Goal: Task Accomplishment & Management: Use online tool/utility

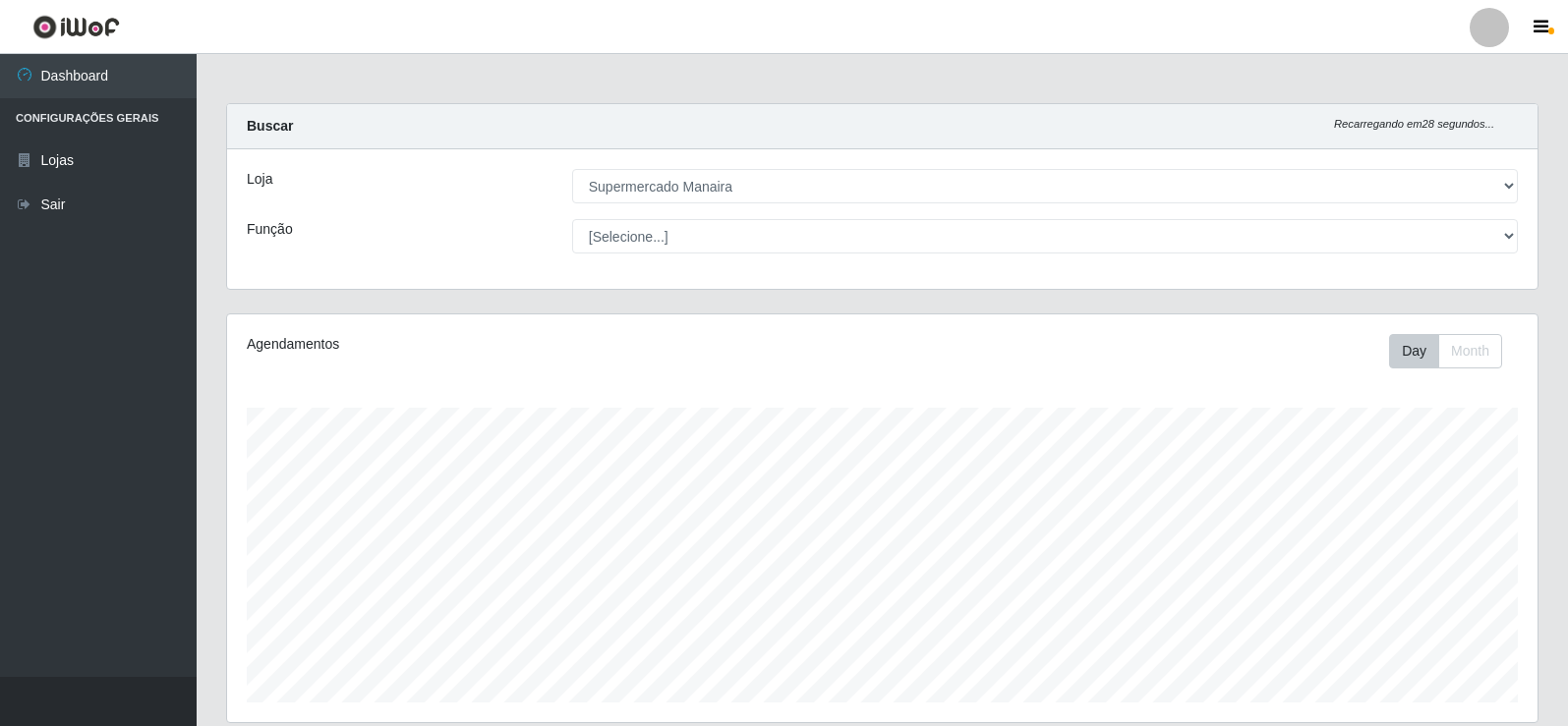
select select "443"
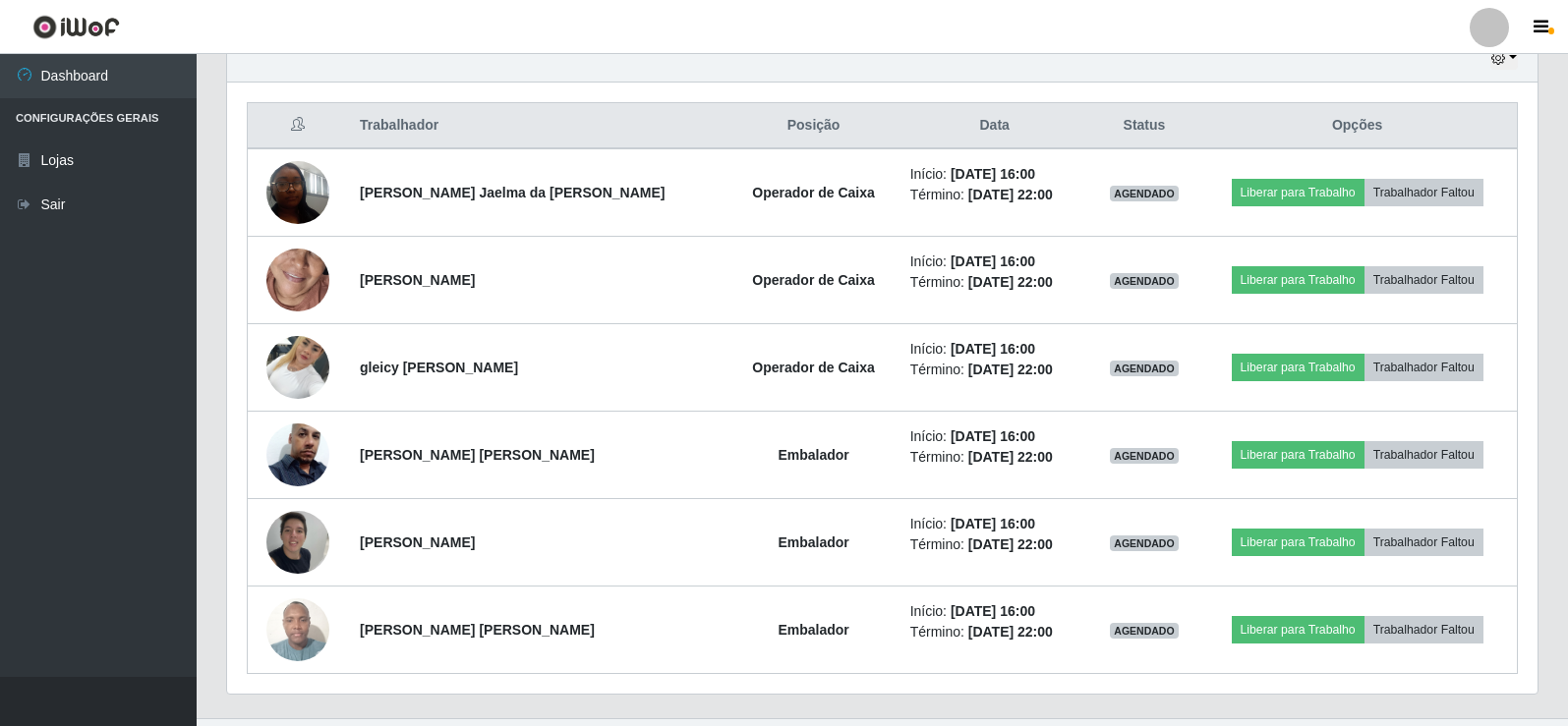
scroll to position [716, 0]
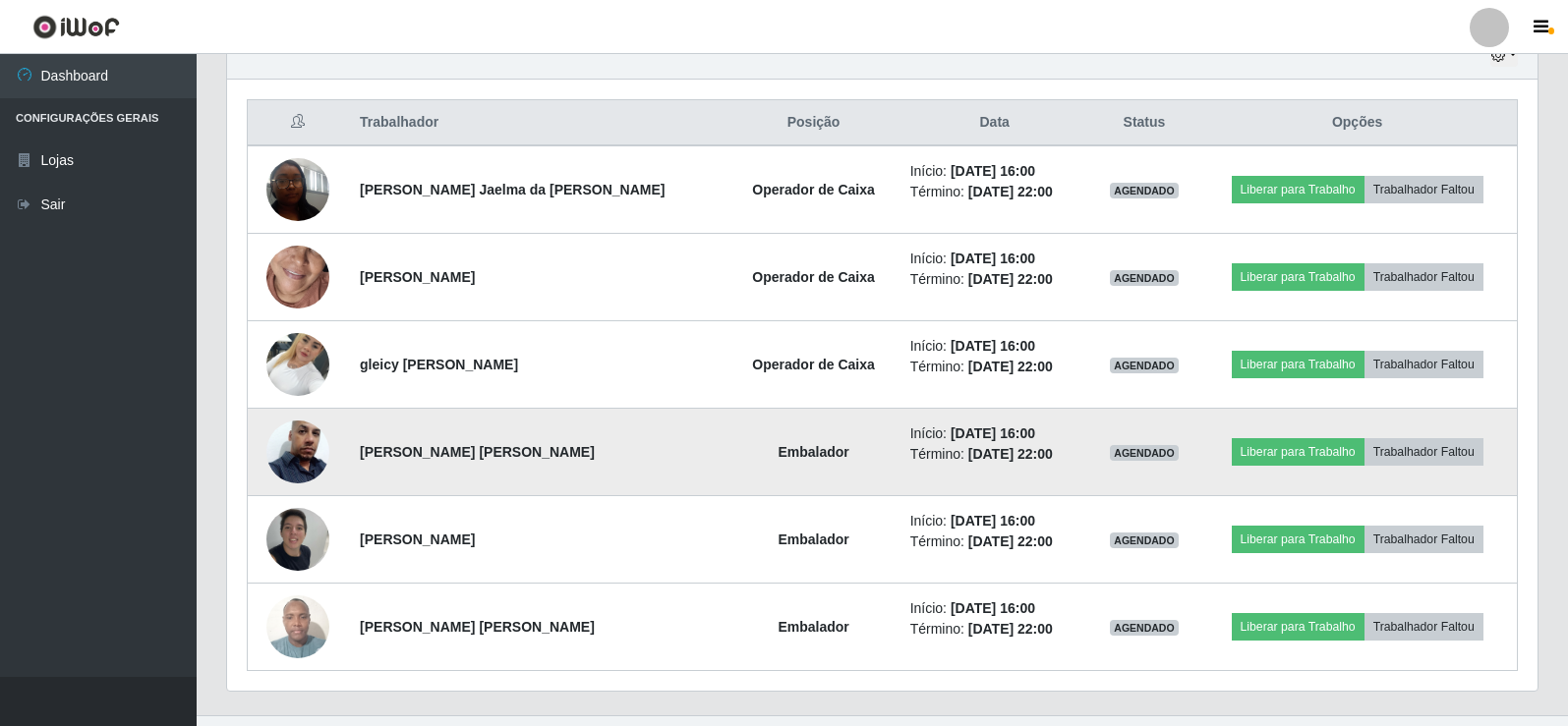
click at [305, 463] on img at bounding box center [298, 452] width 63 height 112
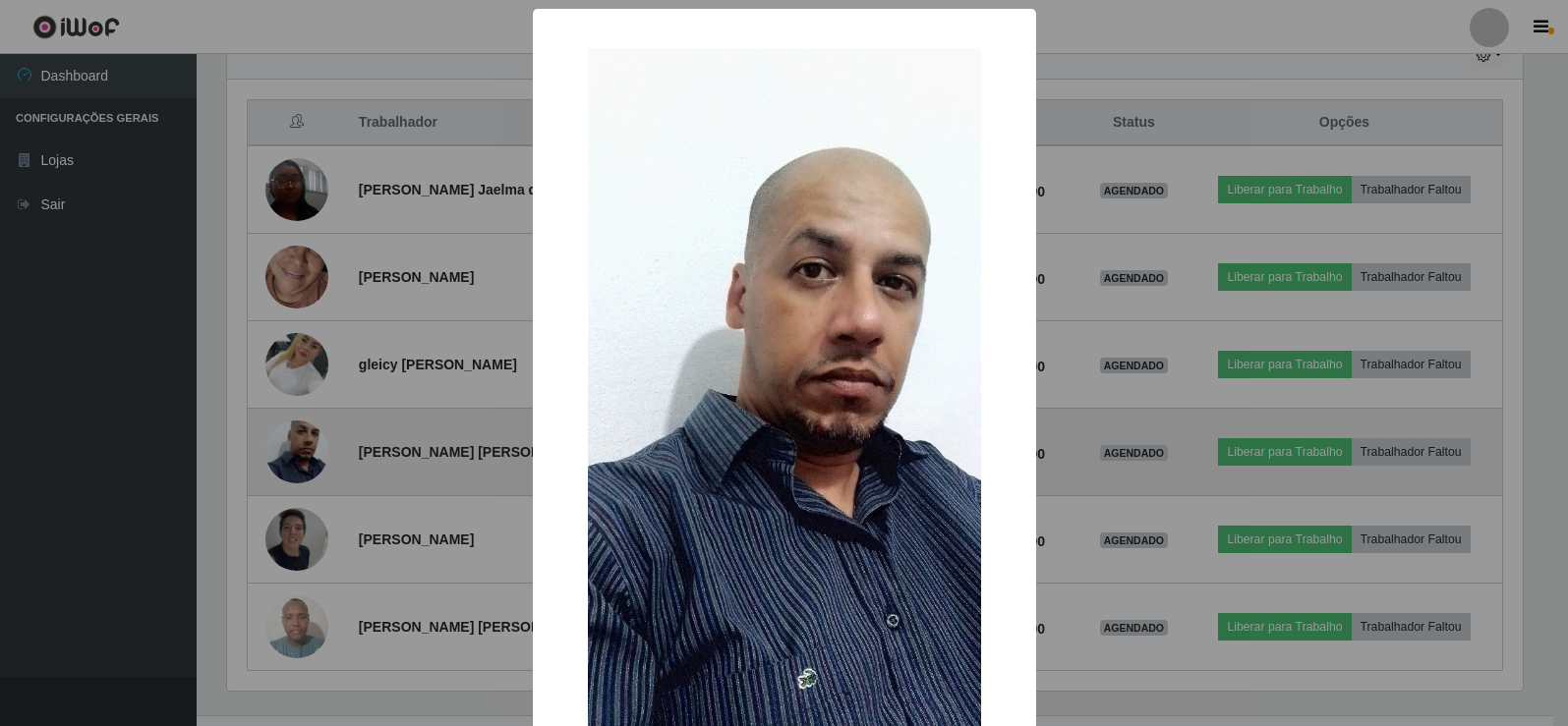
scroll to position [408, 1300]
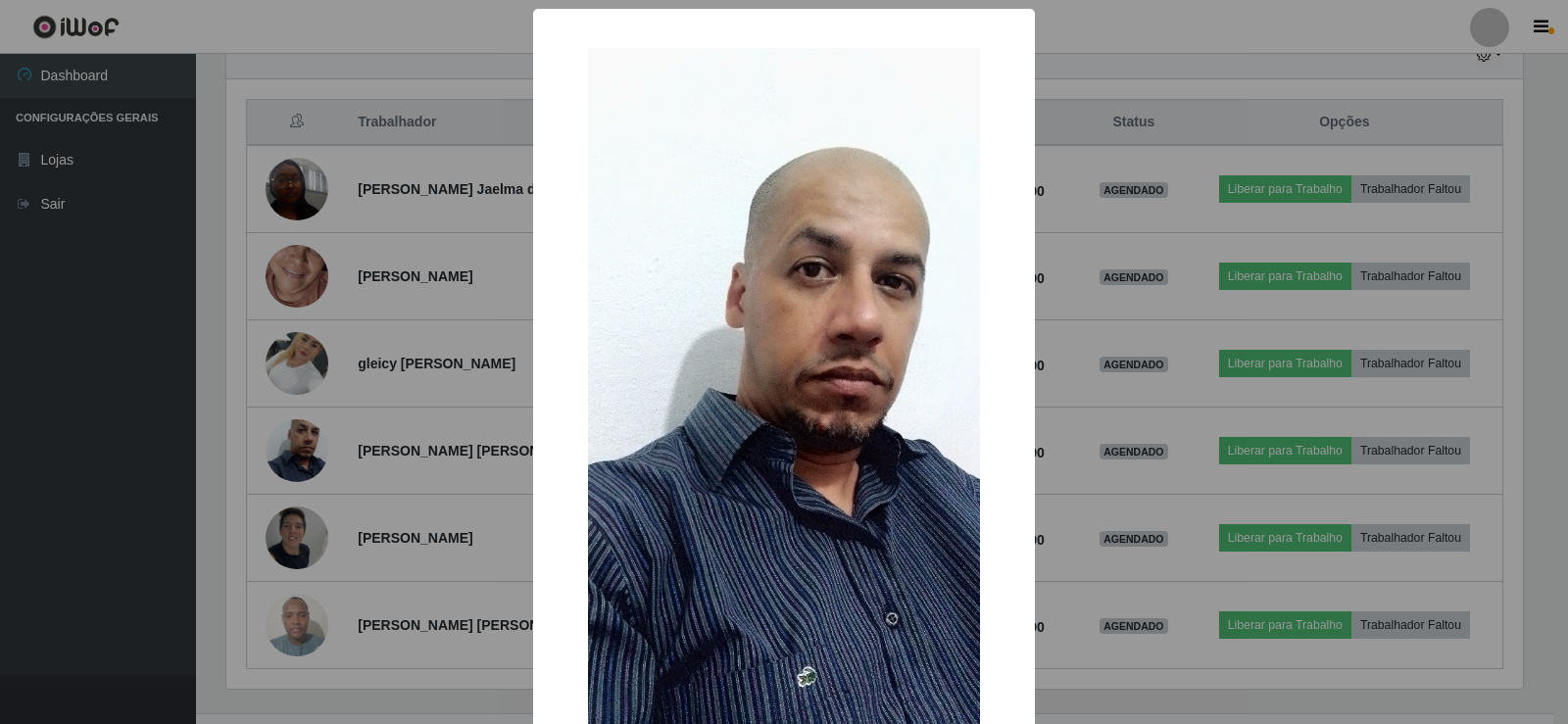
click at [295, 448] on div "× OK Cancel" at bounding box center [784, 362] width 1568 height 724
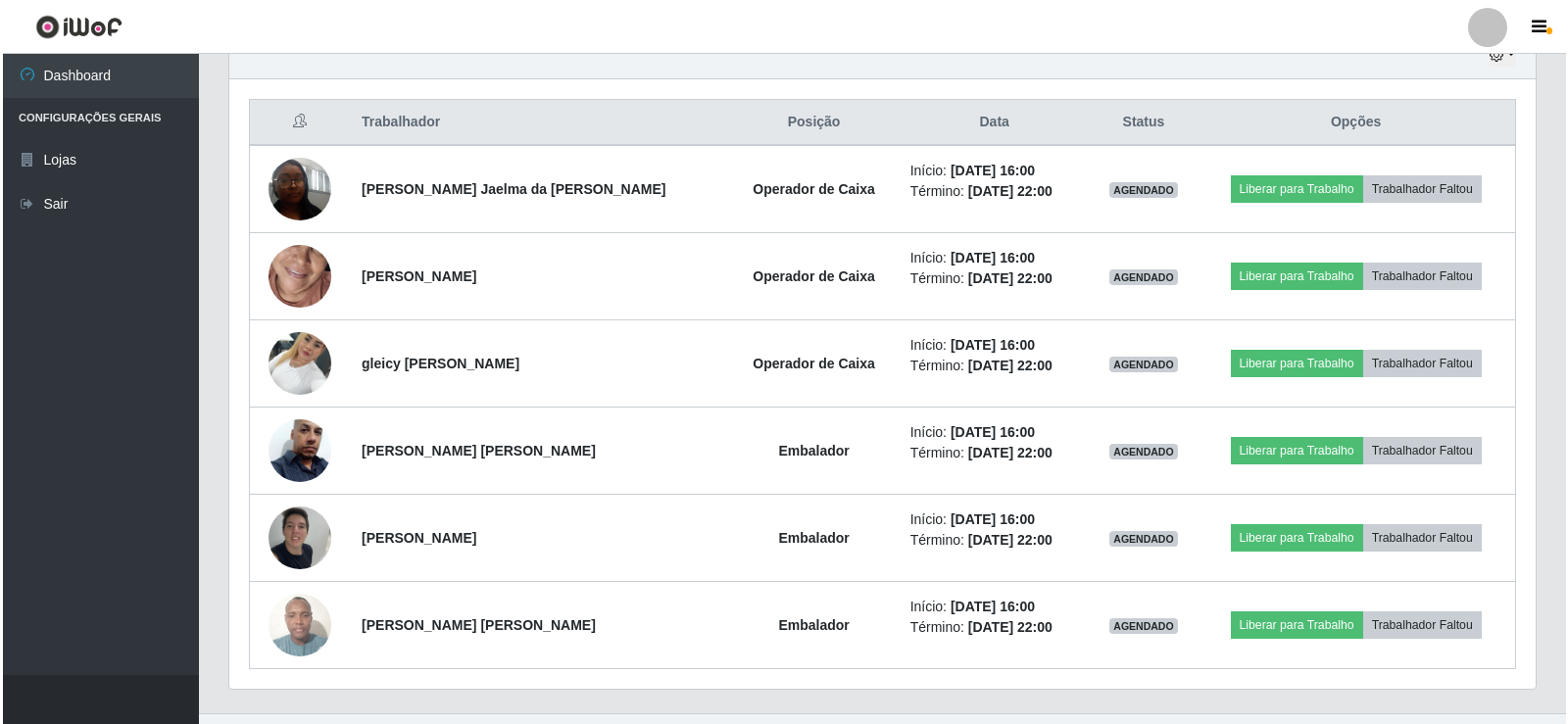
scroll to position [407, 1306]
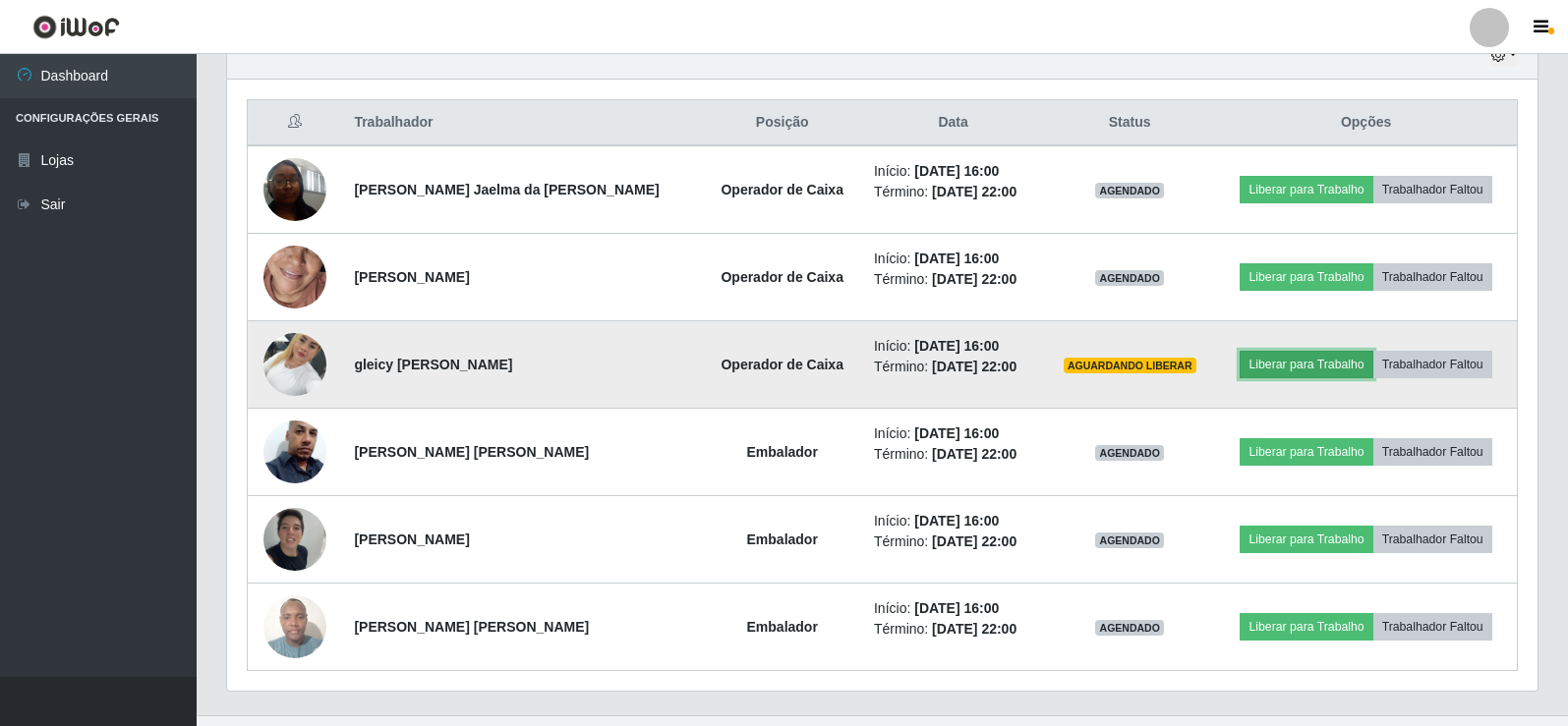
click at [1268, 363] on button "Liberar para Trabalho" at bounding box center [1305, 364] width 133 height 28
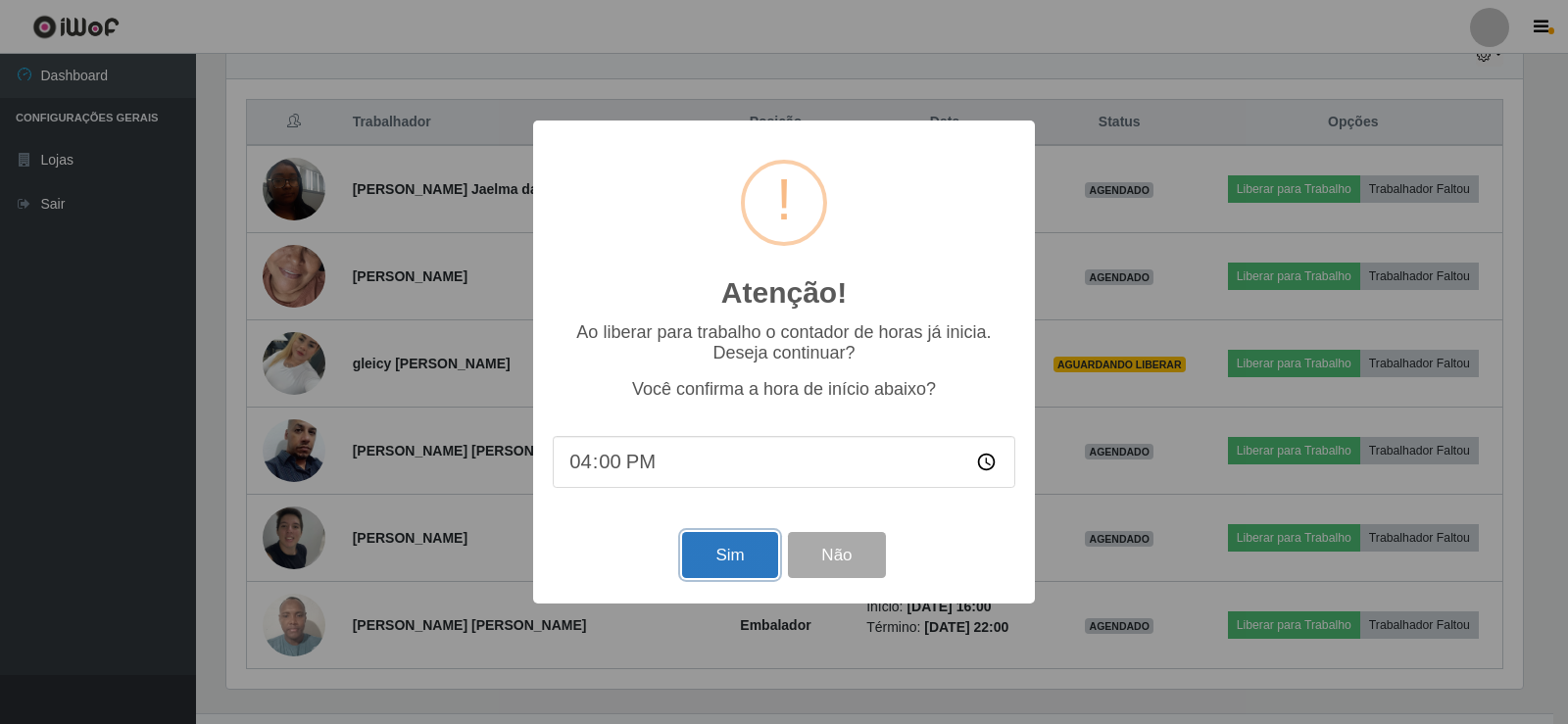
click at [748, 558] on button "Sim" at bounding box center [729, 556] width 95 height 46
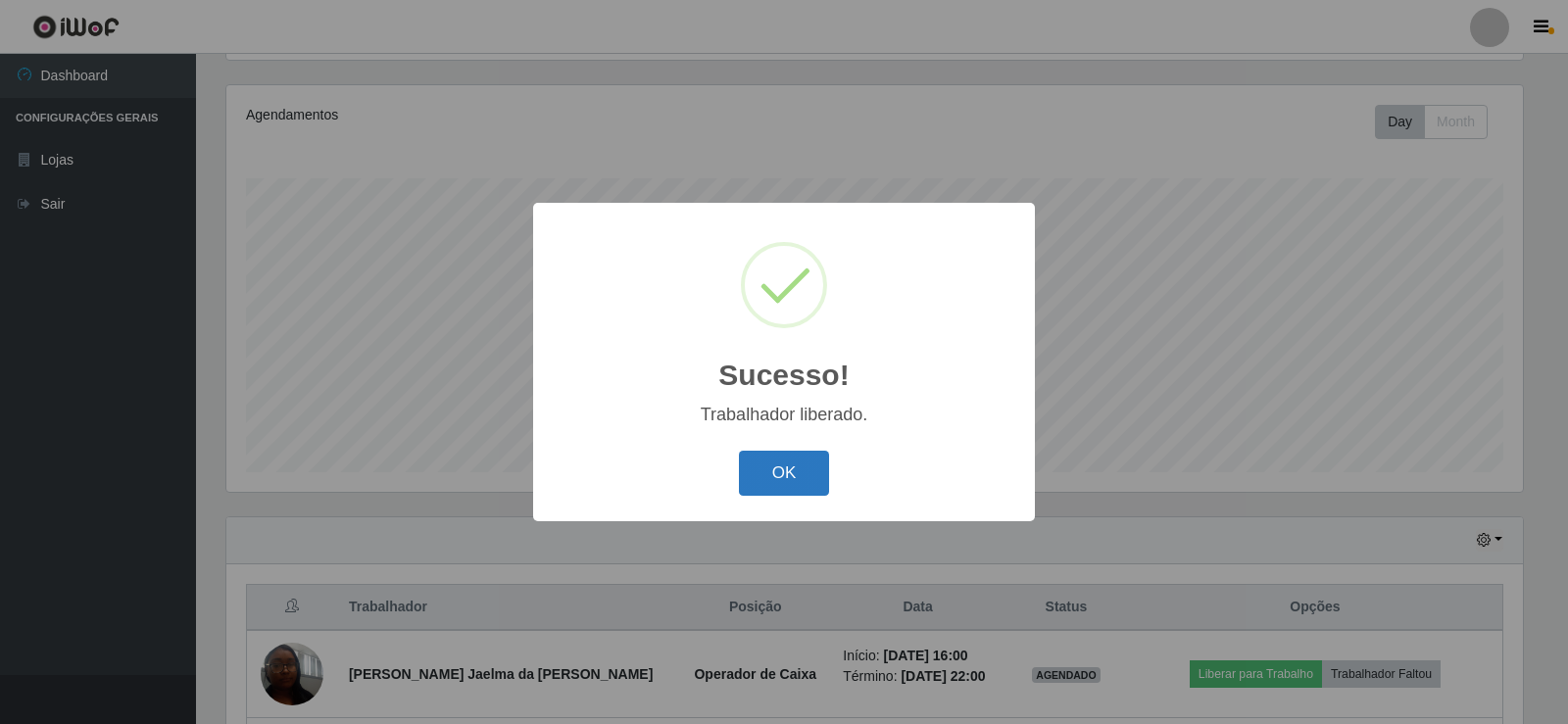
click at [789, 472] on button "OK" at bounding box center [784, 474] width 92 height 46
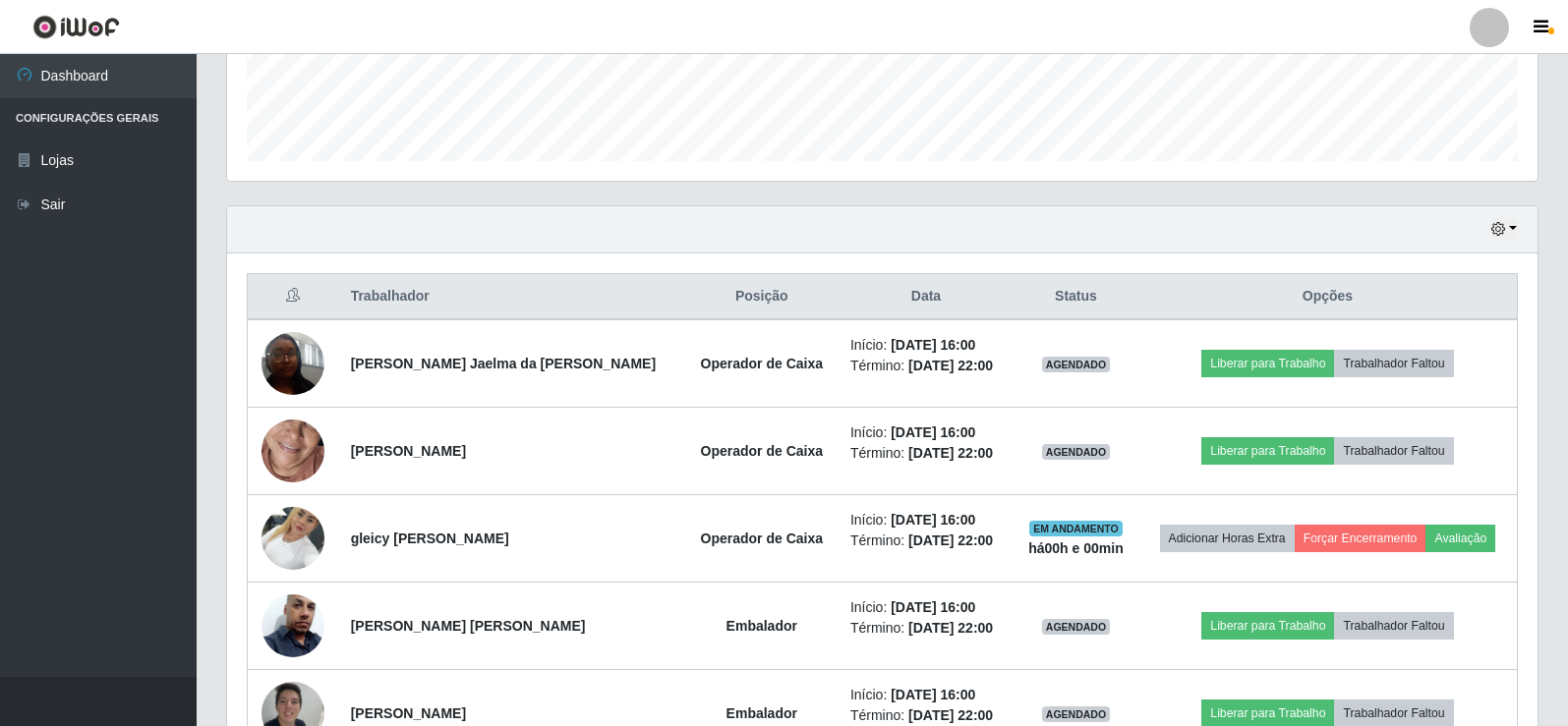
scroll to position [559, 0]
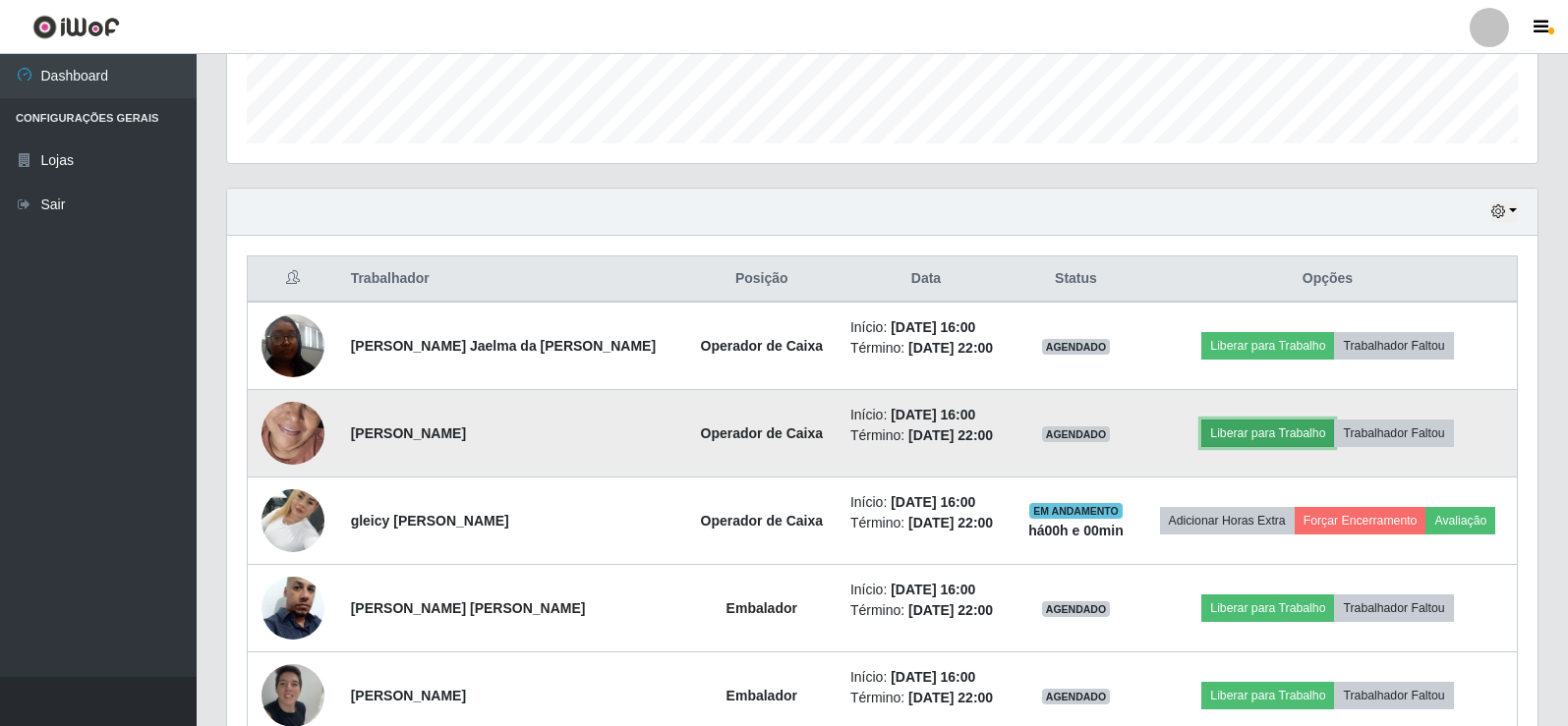
click at [1249, 437] on button "Liberar para Trabalho" at bounding box center [1267, 433] width 133 height 28
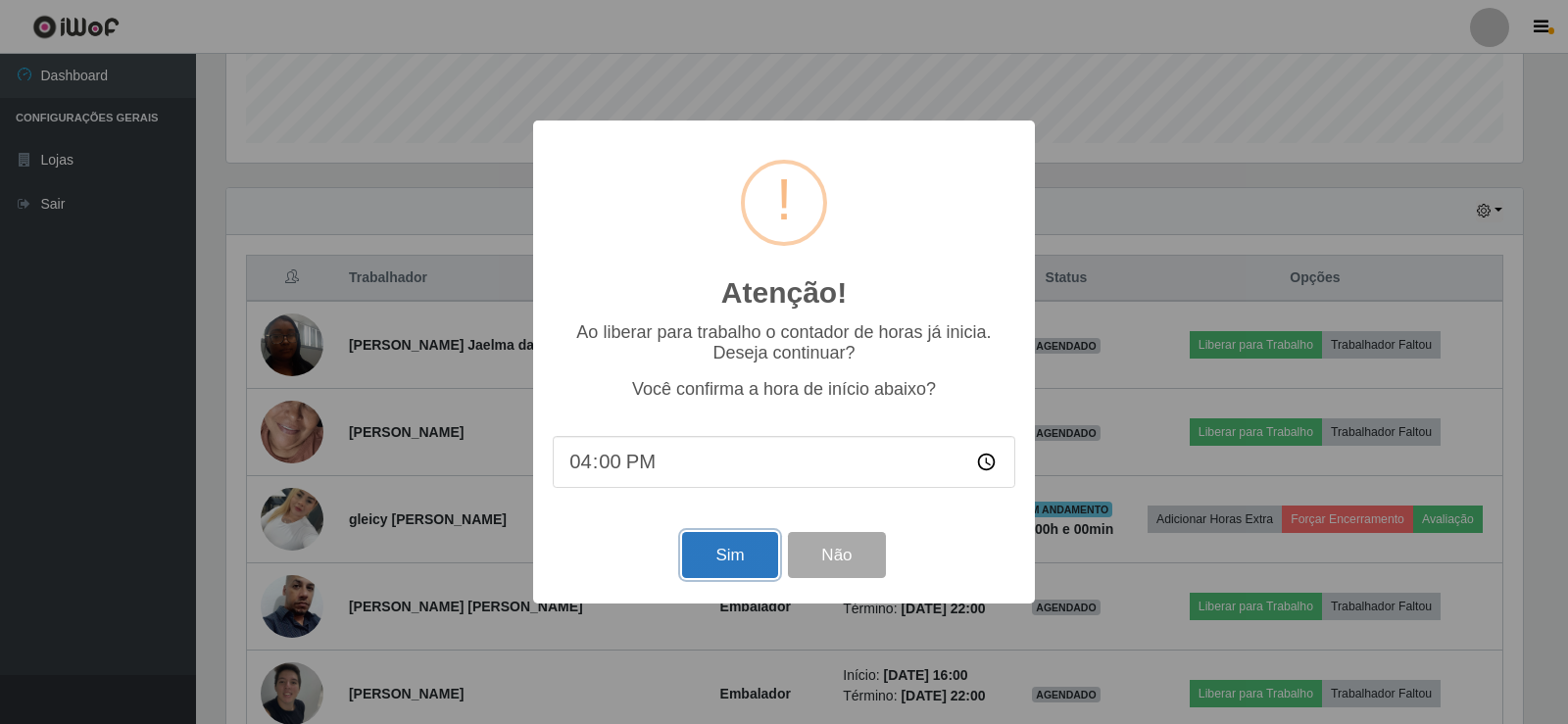
click at [724, 559] on button "Sim" at bounding box center [729, 556] width 95 height 46
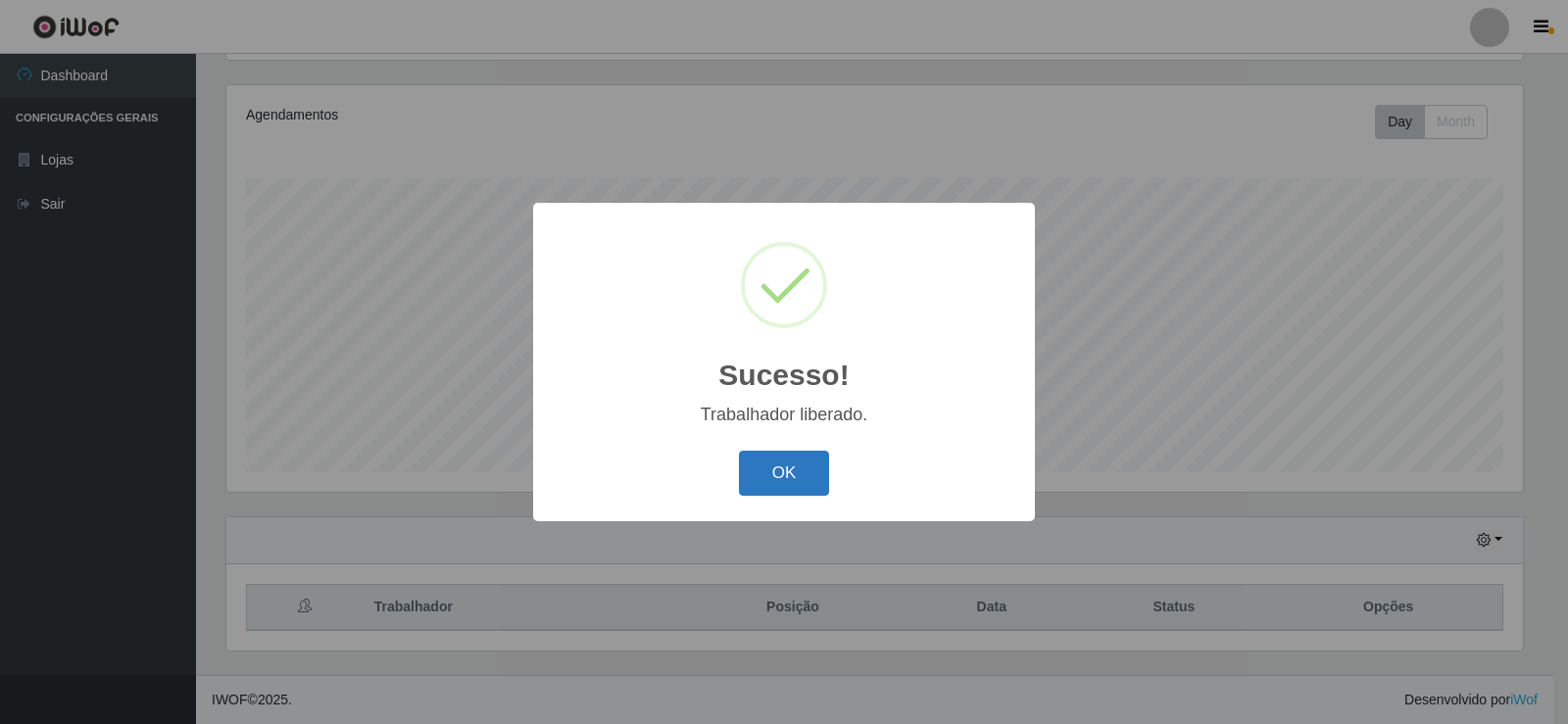
click at [782, 483] on button "OK" at bounding box center [784, 474] width 92 height 46
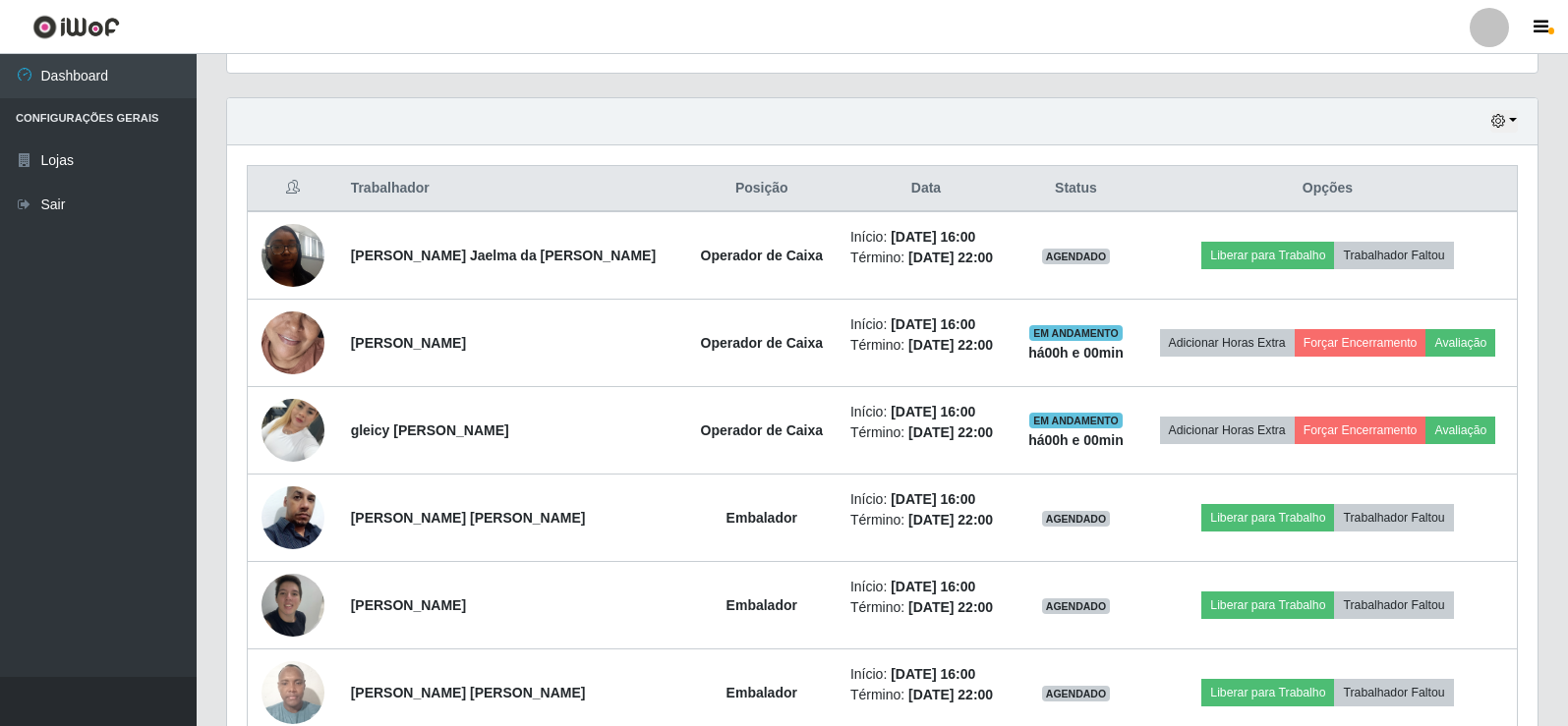
scroll to position [651, 0]
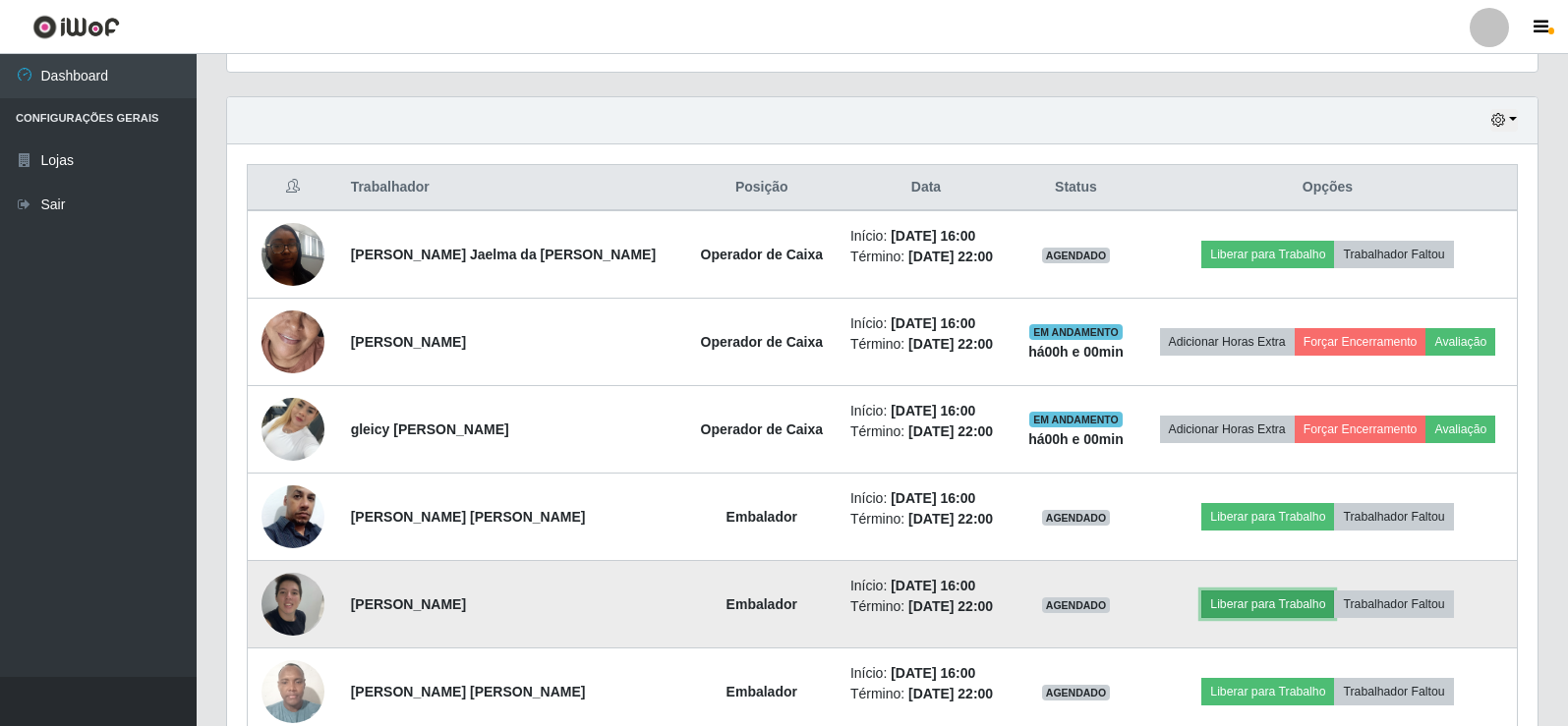
click at [1242, 609] on button "Liberar para Trabalho" at bounding box center [1267, 605] width 133 height 28
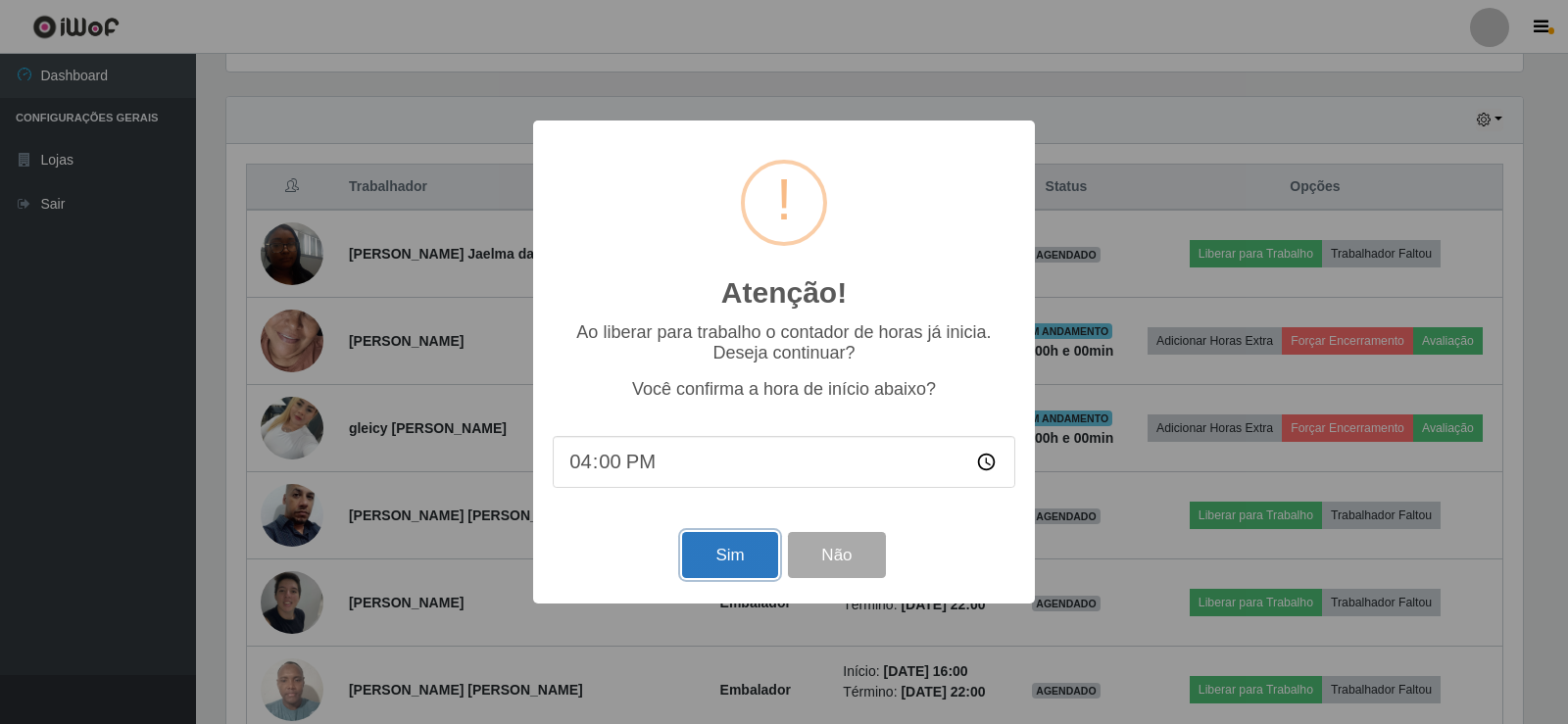
click at [743, 560] on button "Sim" at bounding box center [729, 556] width 95 height 46
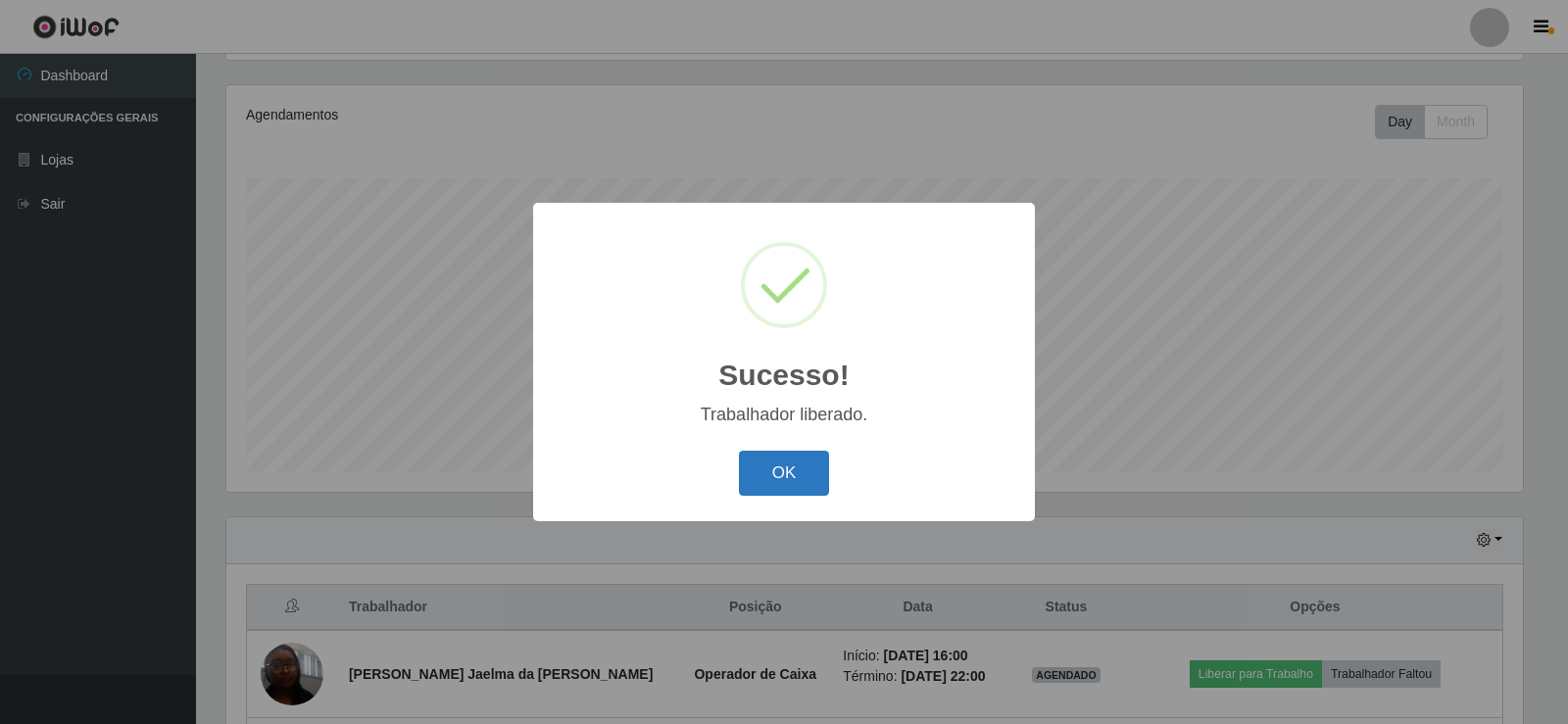
click at [775, 483] on button "OK" at bounding box center [784, 474] width 92 height 46
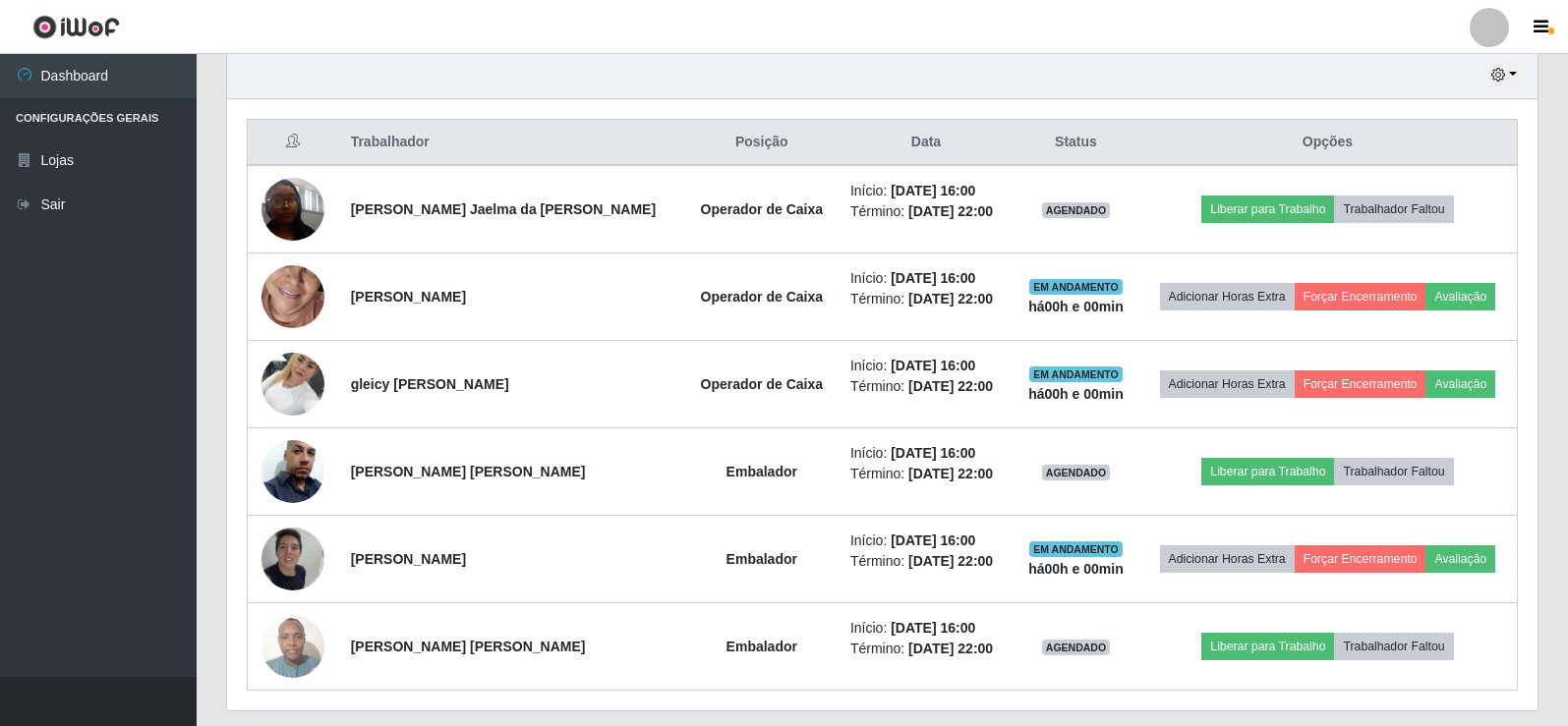
scroll to position [0, 0]
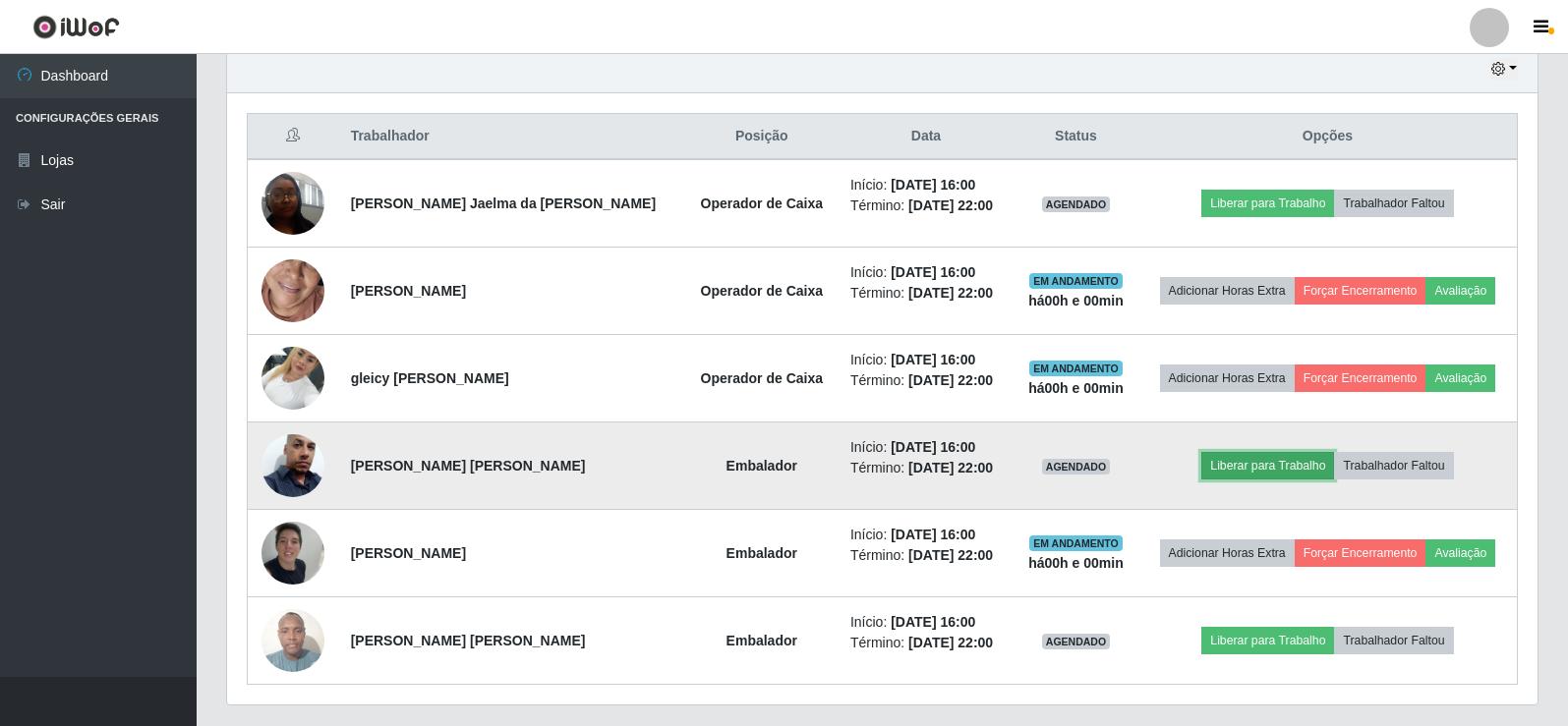
click at [1247, 471] on button "Liberar para Trabalho" at bounding box center [1267, 466] width 133 height 28
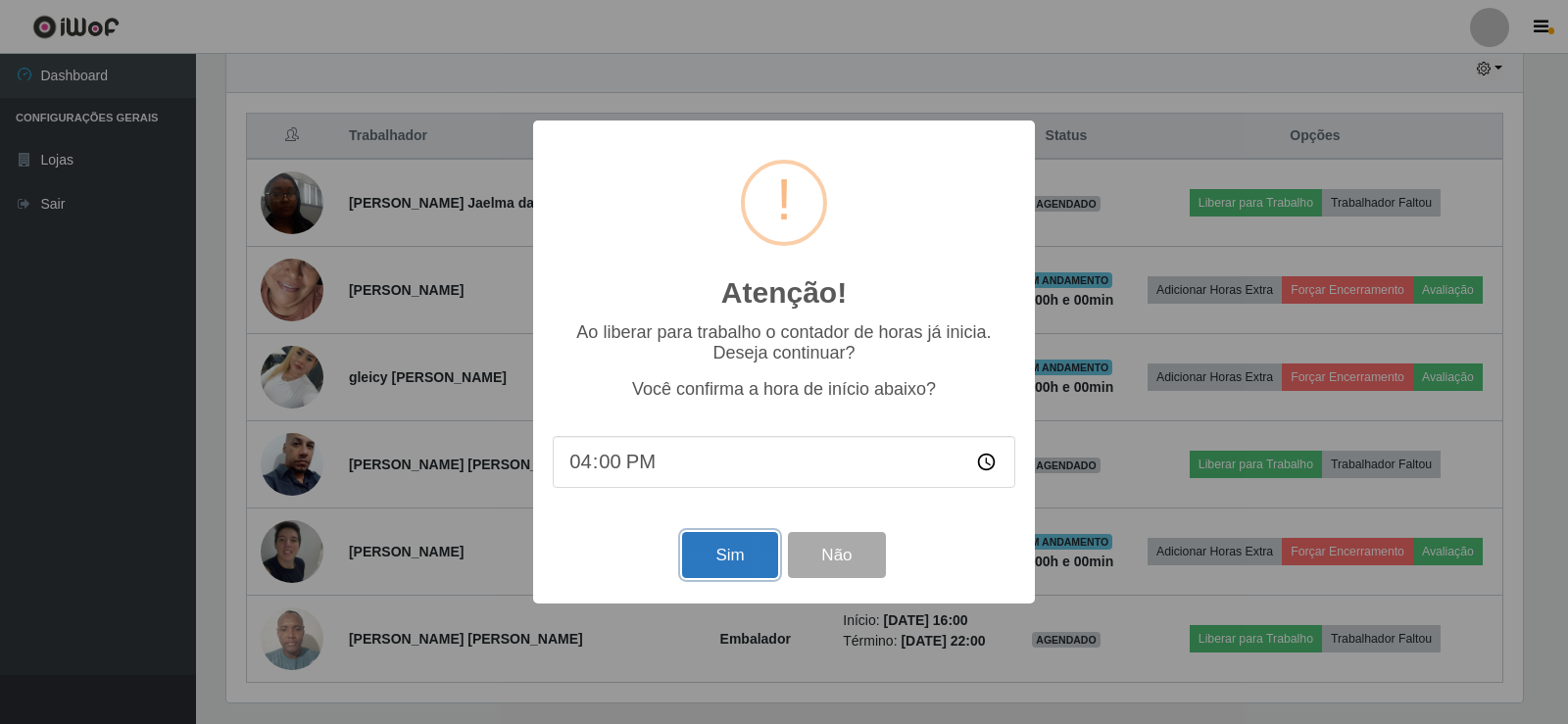
click at [727, 549] on button "Sim" at bounding box center [729, 556] width 95 height 46
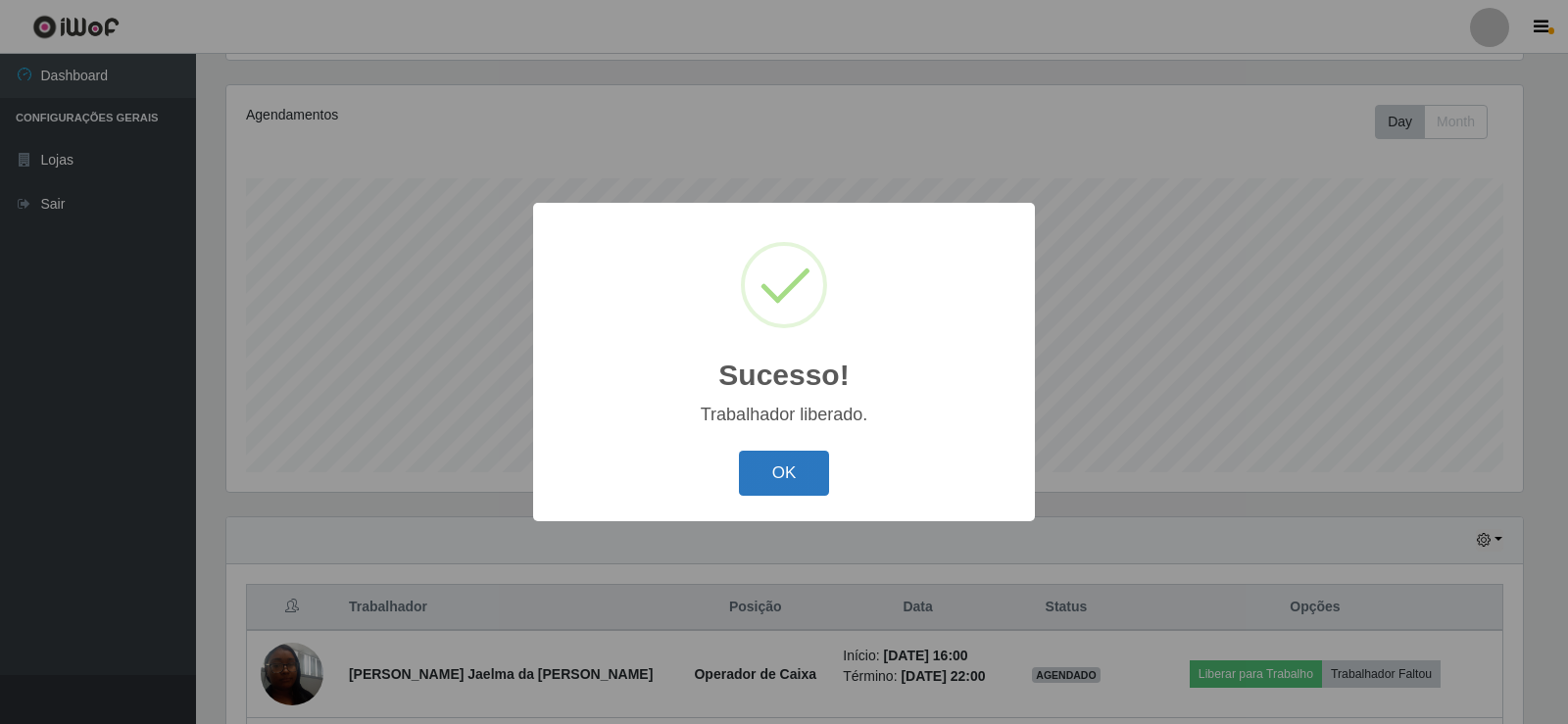
click at [805, 475] on button "OK" at bounding box center [784, 474] width 92 height 46
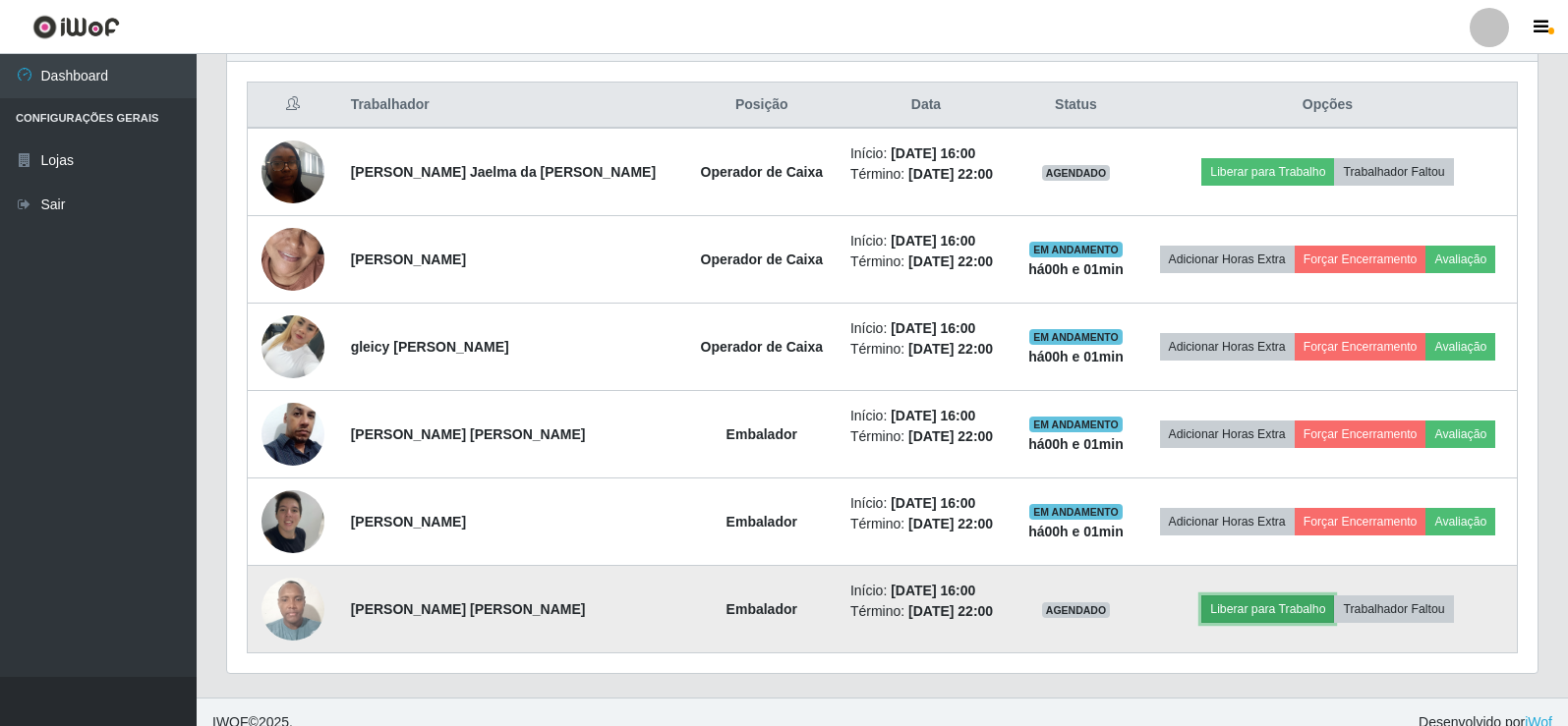
click at [1277, 608] on button "Liberar para Trabalho" at bounding box center [1267, 610] width 133 height 28
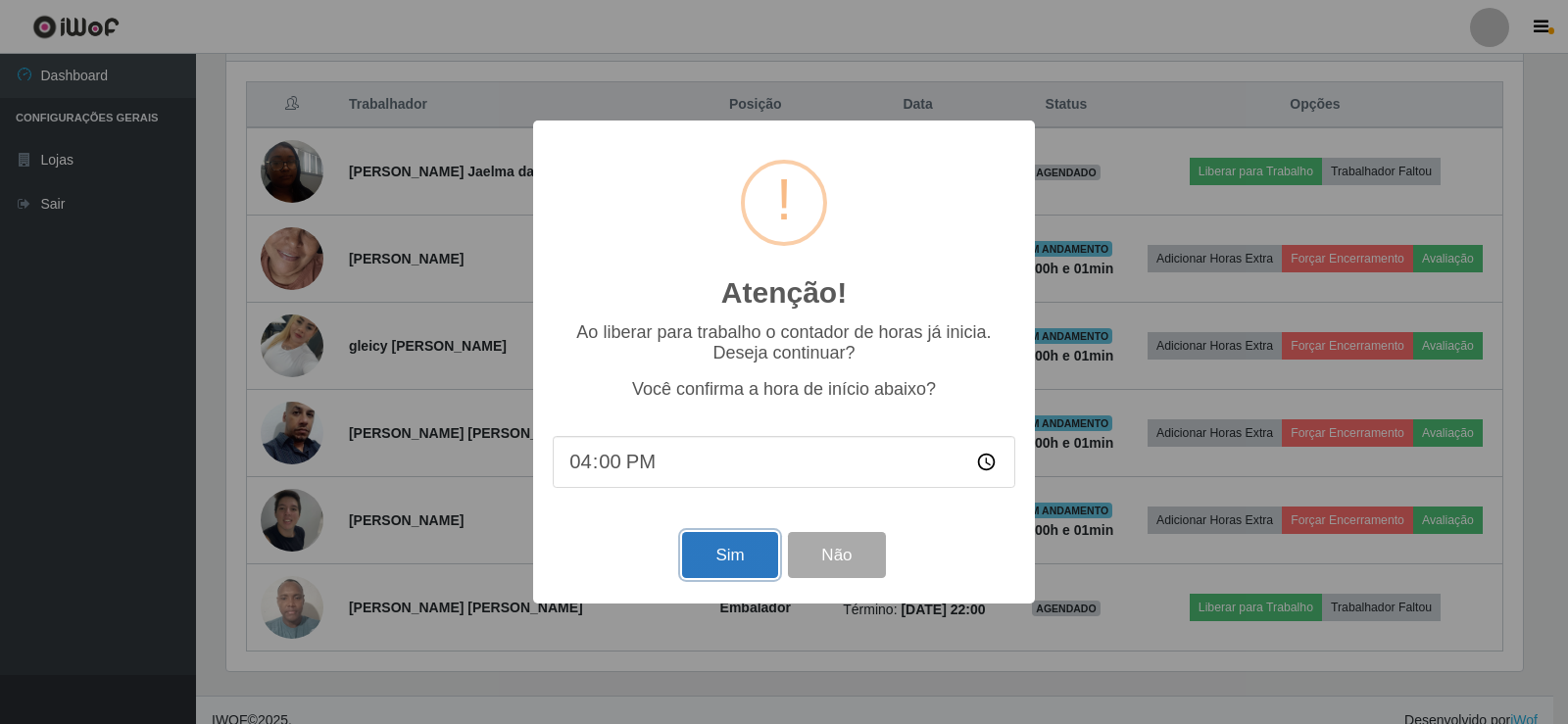
click at [743, 566] on button "Sim" at bounding box center [729, 556] width 95 height 46
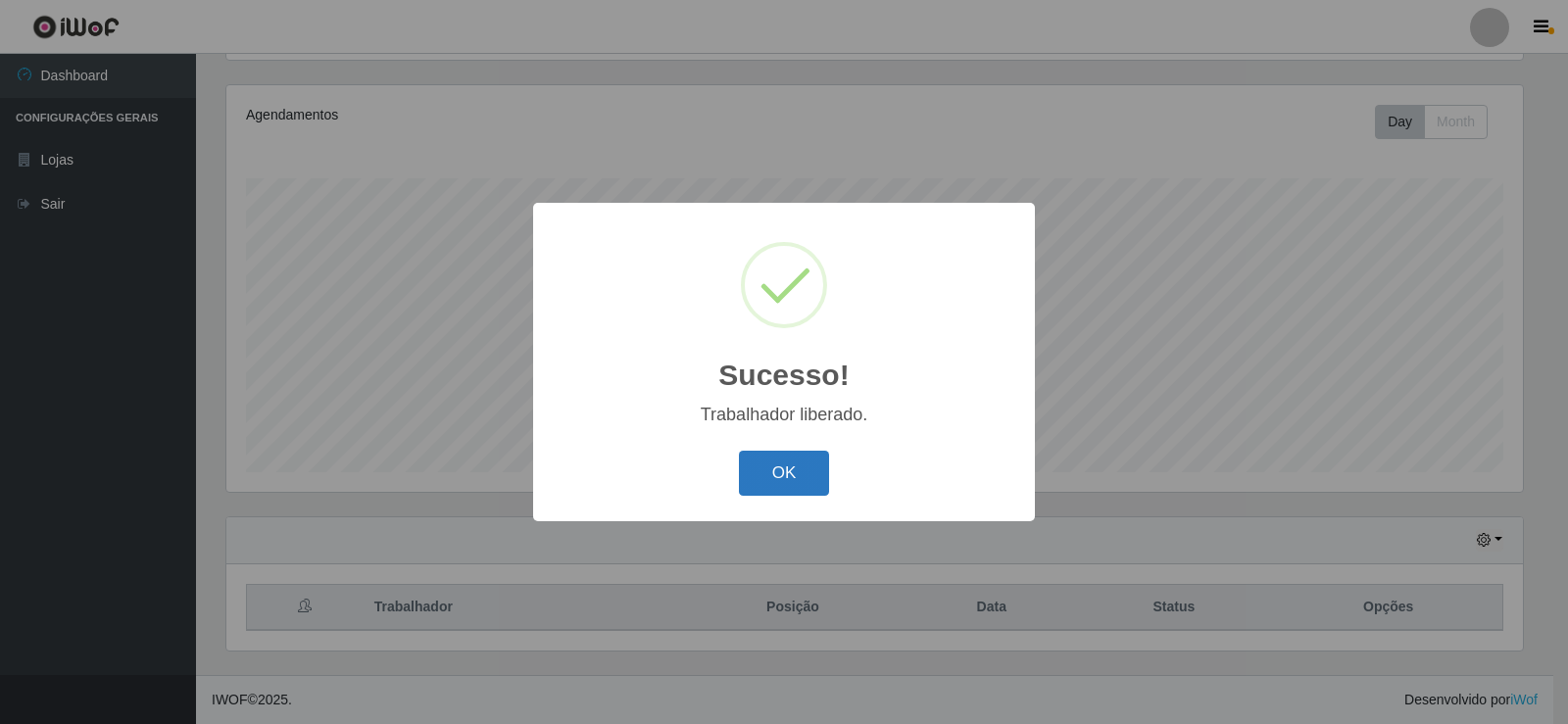
click at [764, 485] on button "OK" at bounding box center [784, 474] width 92 height 46
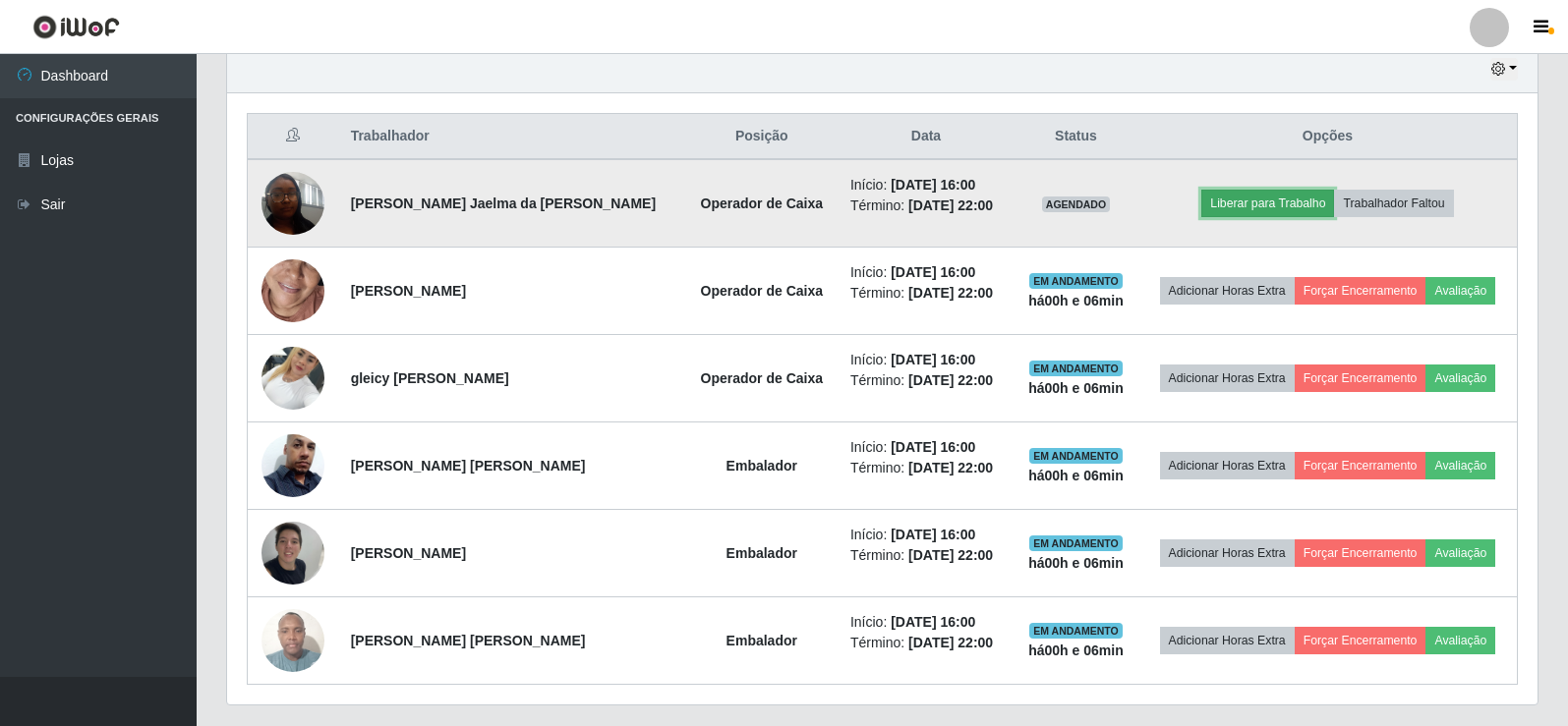
click at [1256, 212] on button "Liberar para Trabalho" at bounding box center [1267, 204] width 133 height 28
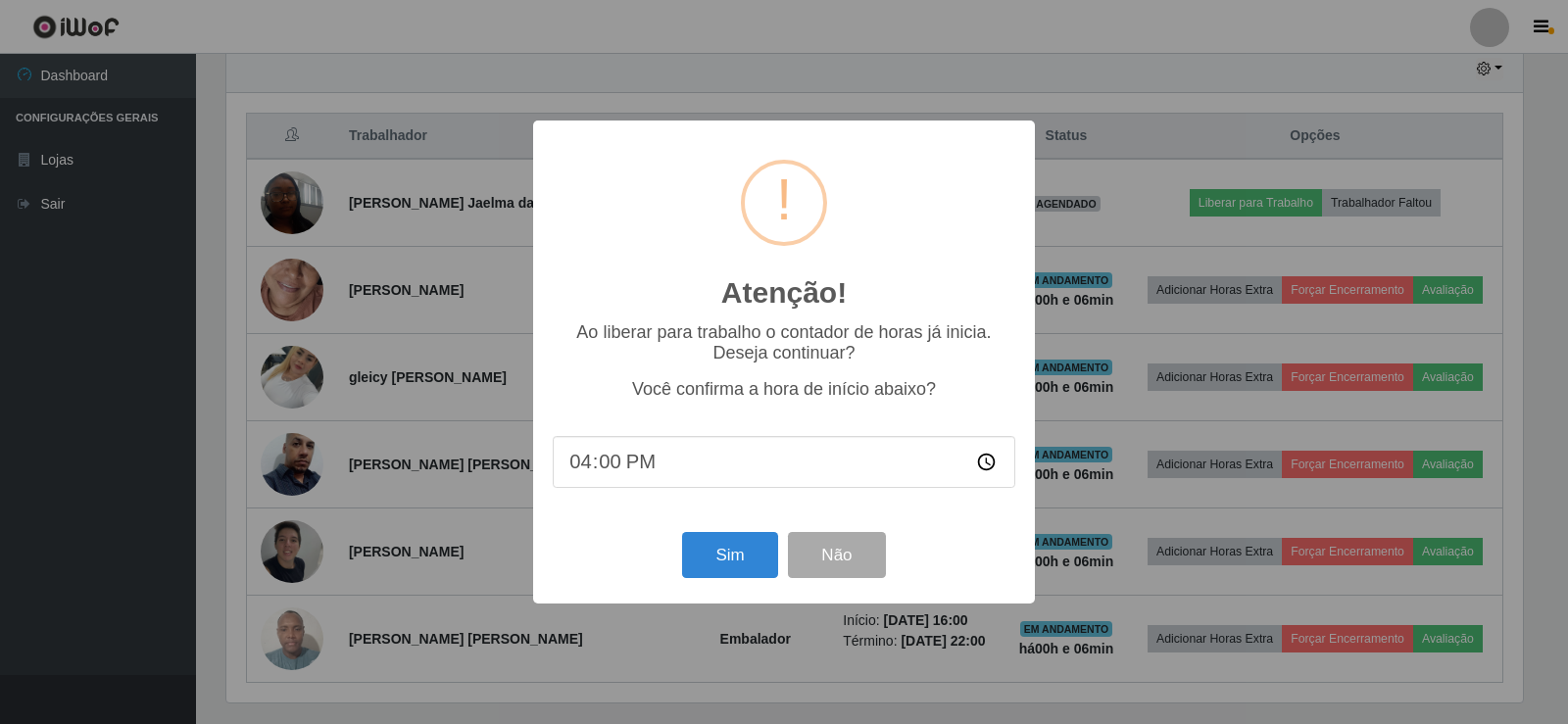
type input "16:06"
click at [734, 554] on button "Sim" at bounding box center [729, 556] width 95 height 46
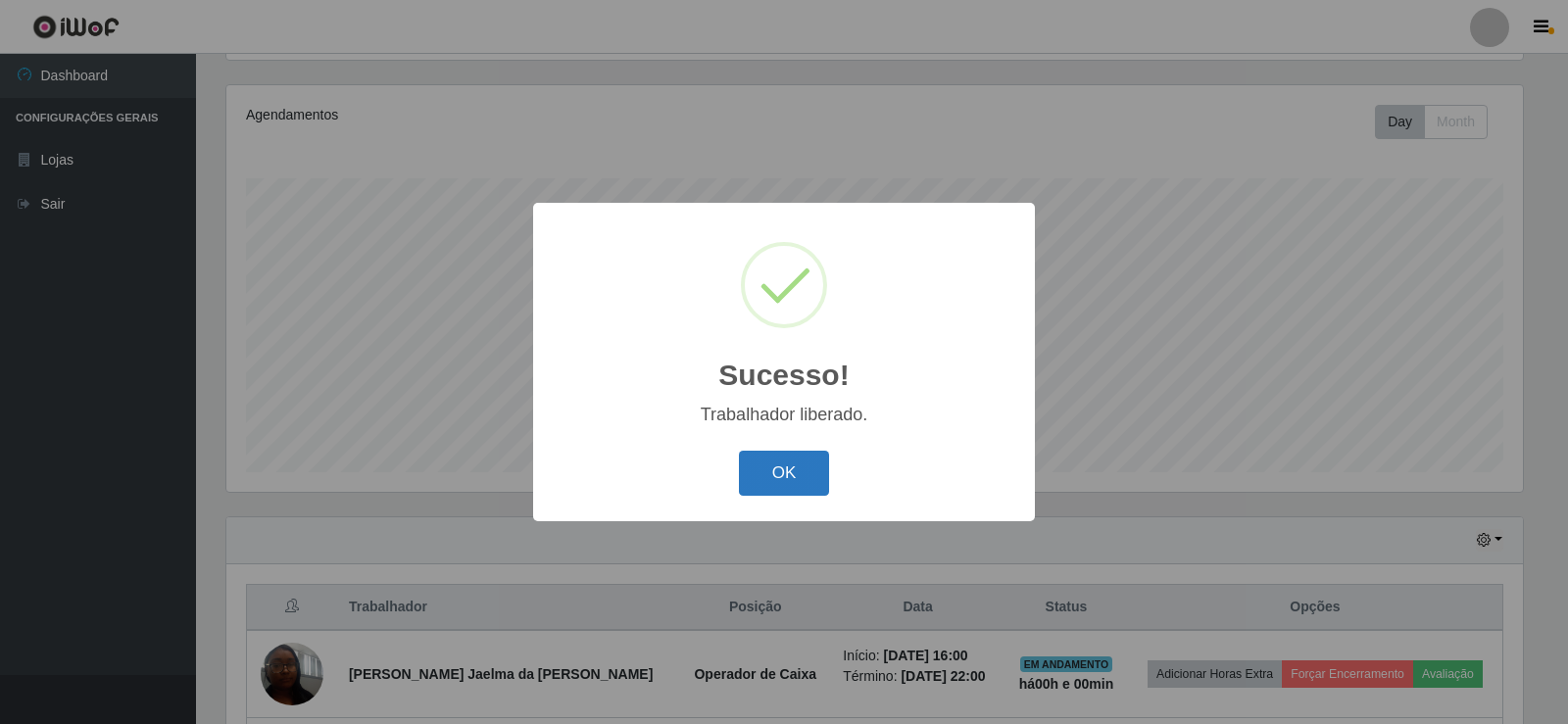
click at [785, 468] on button "OK" at bounding box center [784, 474] width 92 height 46
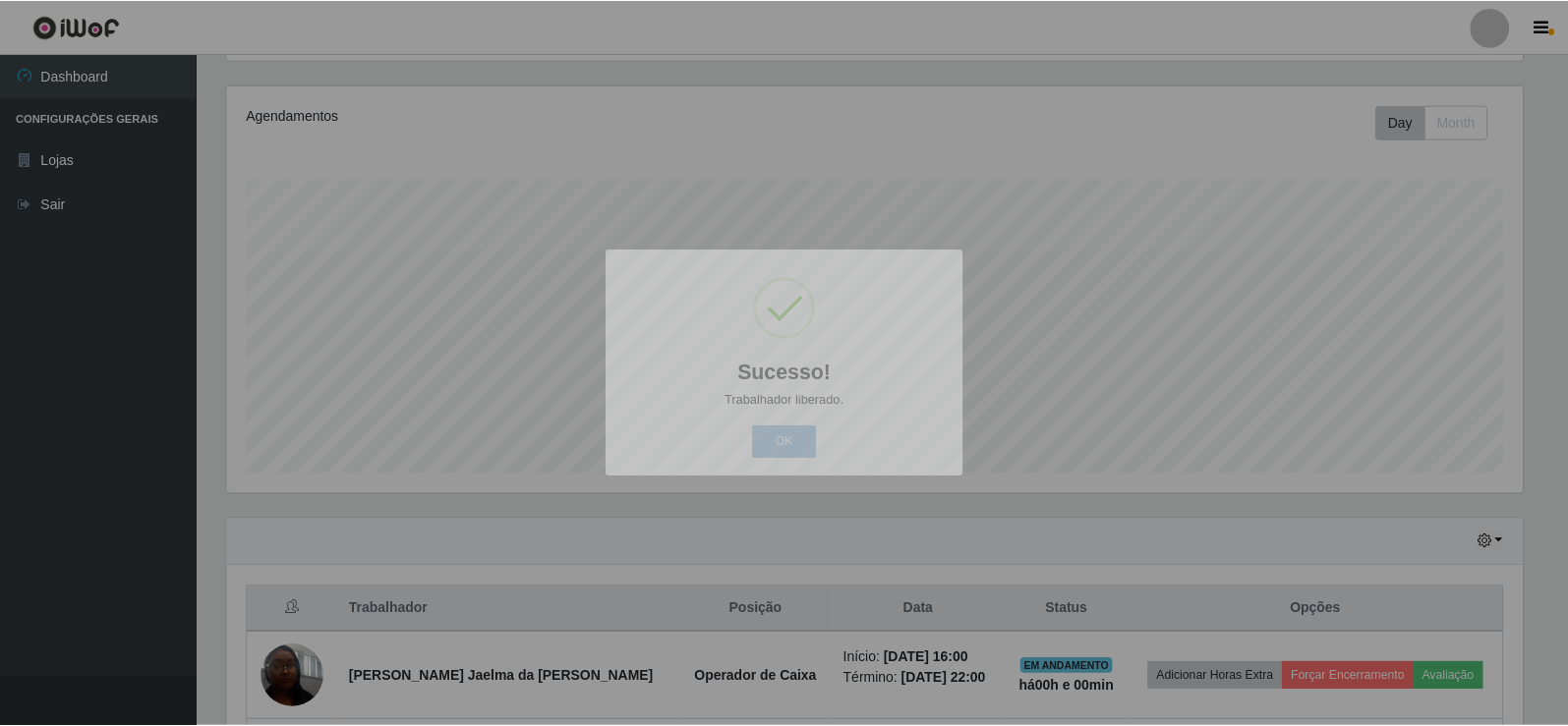
scroll to position [408, 1310]
